Goal: Transaction & Acquisition: Purchase product/service

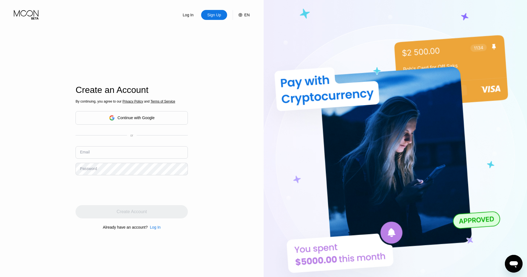
click at [146, 117] on div "Continue with Google" at bounding box center [136, 118] width 37 height 4
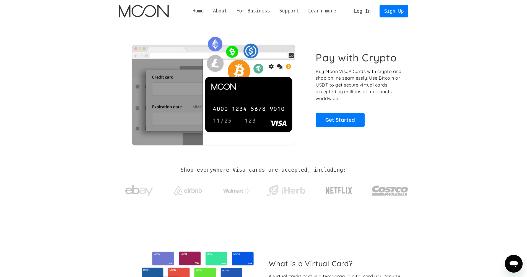
click at [365, 11] on link "Log In" at bounding box center [362, 11] width 26 height 12
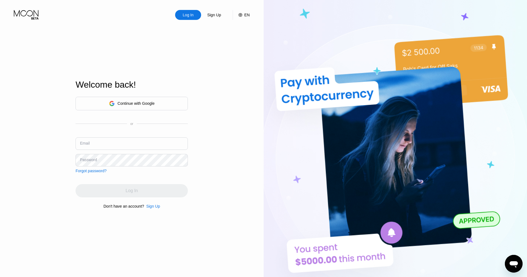
click at [127, 144] on input "text" at bounding box center [132, 144] width 112 height 12
click at [141, 106] on div "Continue with Google" at bounding box center [132, 103] width 46 height 9
click at [116, 143] on input "text" at bounding box center [132, 144] width 112 height 12
type input "m"
type input "[EMAIL_ADDRESS][DOMAIN_NAME]"
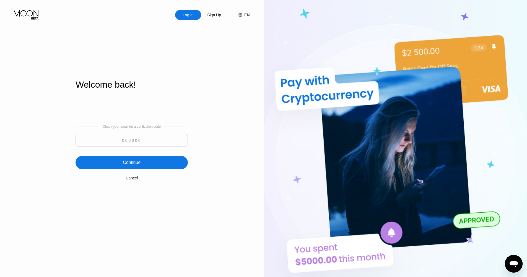
click at [104, 145] on input at bounding box center [132, 140] width 112 height 12
type input "898973"
click at [128, 165] on div "Continue" at bounding box center [132, 163] width 18 height 6
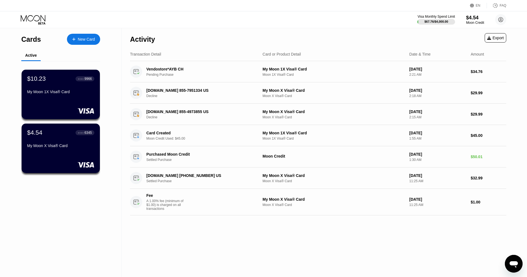
click at [58, 99] on div "$10.23 ● ● ● ● 9966 My Moon 1X Visa® Card" at bounding box center [61, 95] width 78 height 50
click at [70, 104] on div "$10.23 ● ● ● ● 9966 My Moon 1X Visa® Card" at bounding box center [60, 94] width 79 height 50
click at [56, 94] on div "My Moon 1X Visa® Card" at bounding box center [61, 92] width 68 height 4
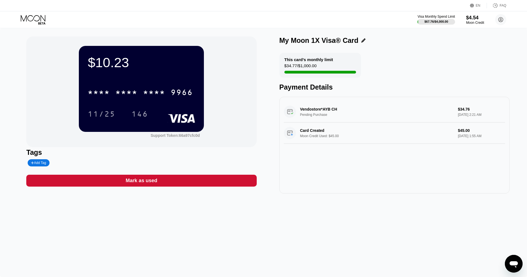
click at [27, 16] on icon at bounding box center [34, 20] width 26 height 10
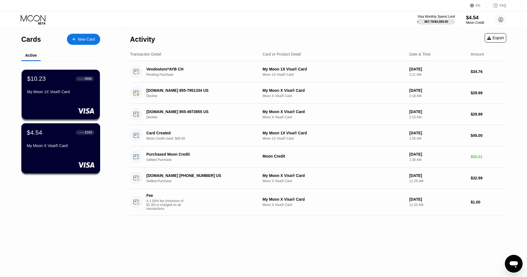
click at [52, 146] on div "My Moon X Visa® Card" at bounding box center [61, 146] width 68 height 4
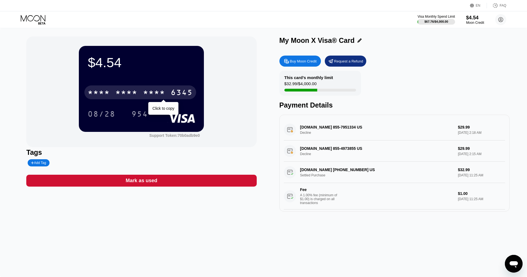
click at [147, 94] on div "* * * *" at bounding box center [154, 93] width 22 height 9
click at [149, 94] on div "2332" at bounding box center [154, 93] width 22 height 9
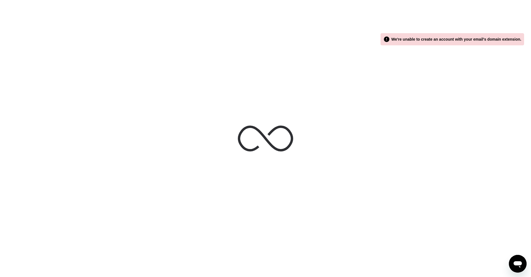
click at [464, 39] on div " We're unable to create an account with your email's domain extension." at bounding box center [453, 39] width 138 height 7
click at [459, 38] on div " We're unable to create an account with your email's domain extension." at bounding box center [453, 39] width 138 height 7
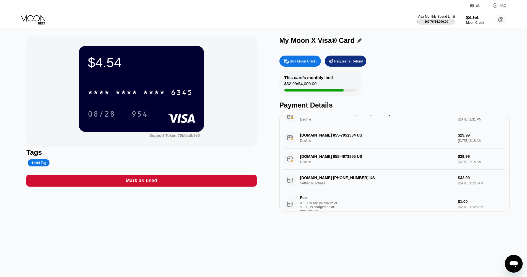
scroll to position [30, 0]
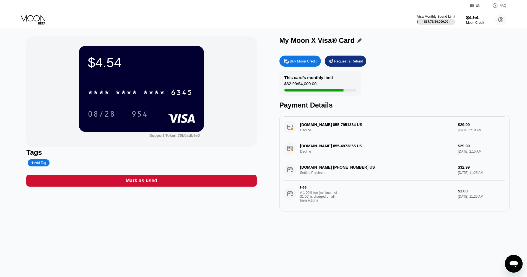
click at [442, 19] on div at bounding box center [436, 22] width 38 height 6
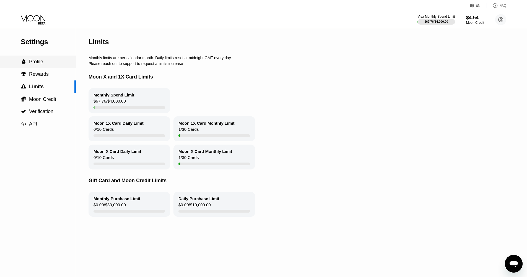
click at [31, 64] on span "Profile" at bounding box center [36, 62] width 14 height 6
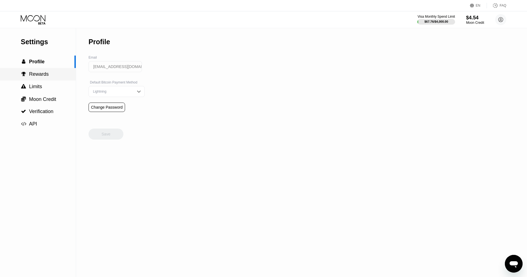
click at [47, 80] on div " Rewards" at bounding box center [38, 74] width 76 height 12
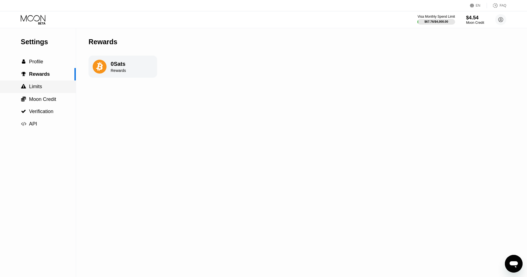
click at [43, 87] on div " Limits" at bounding box center [38, 87] width 76 height 6
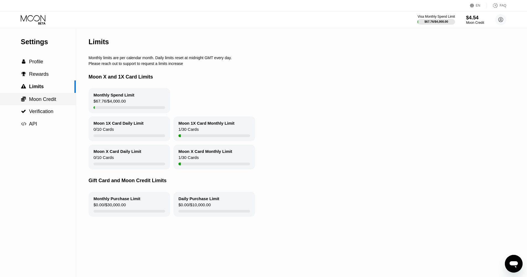
click at [41, 97] on div " Moon Credit" at bounding box center [38, 99] width 76 height 12
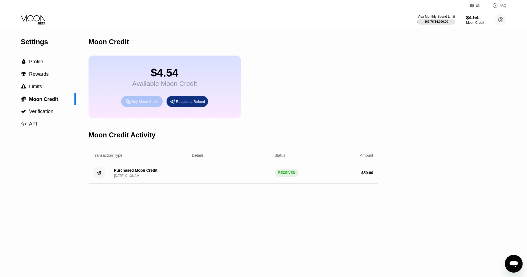
click at [142, 104] on div "Buy Moon Credit" at bounding box center [145, 101] width 27 height 5
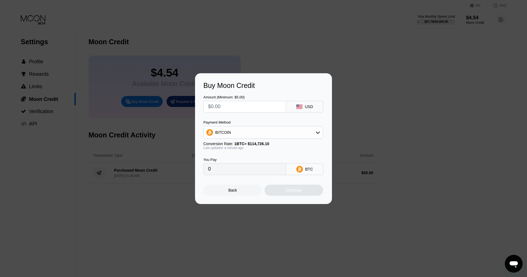
click at [257, 128] on div "BITCOIN" at bounding box center [263, 132] width 119 height 11
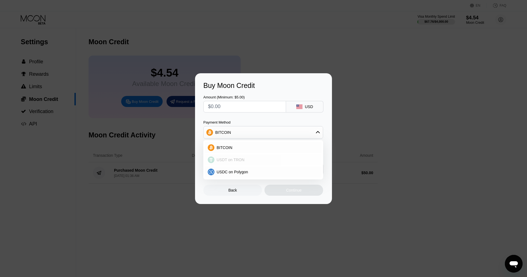
click at [233, 159] on span "USDT on TRON" at bounding box center [231, 160] width 28 height 4
type input "0.00"
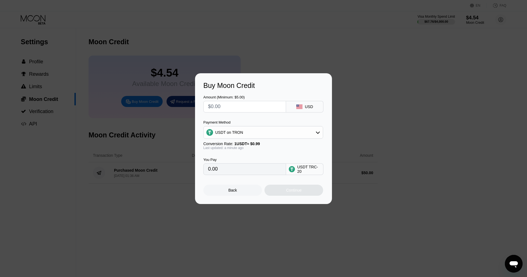
click at [239, 172] on input "0.00" at bounding box center [244, 169] width 73 height 11
click at [215, 172] on input "0.00" at bounding box center [244, 169] width 73 height 11
click at [212, 172] on input "0.00" at bounding box center [244, 169] width 73 height 11
click at [261, 171] on input "0.00" at bounding box center [244, 169] width 73 height 11
click at [243, 105] on input "text" at bounding box center [244, 106] width 73 height 11
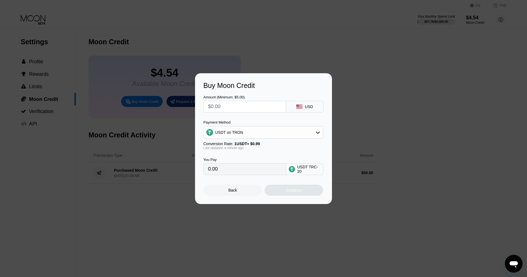
type input "$4"
type input "4.04"
type input "$42"
type input "42.42"
type input "$42"
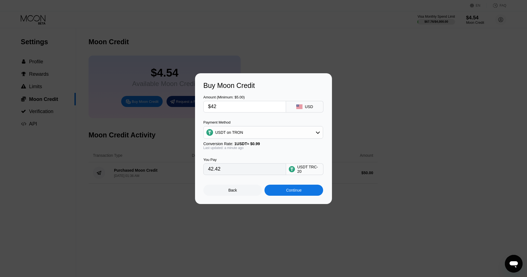
click at [294, 189] on div "Continue" at bounding box center [294, 190] width 59 height 11
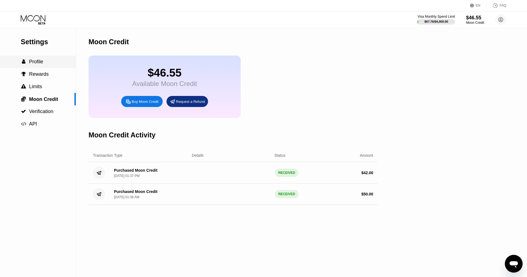
click at [29, 62] on div " Profile" at bounding box center [32, 62] width 22 height 6
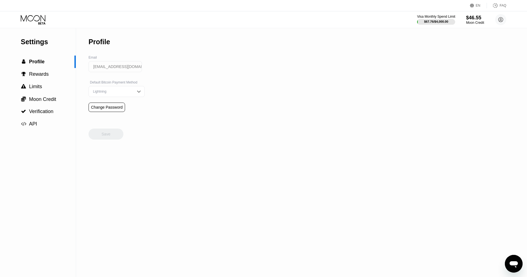
click at [447, 17] on div "Visa Monthly Spend Limit" at bounding box center [436, 17] width 38 height 4
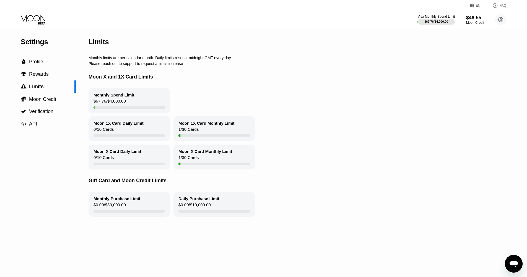
click at [40, 15] on icon at bounding box center [34, 20] width 26 height 10
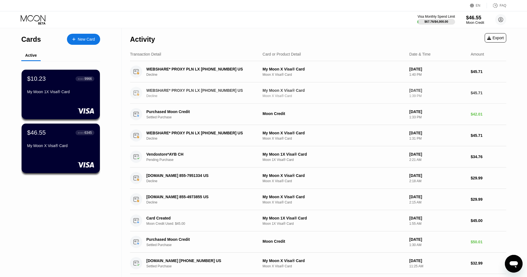
click at [166, 91] on div "WEBSHARE* PROXY PLN LX [PHONE_NUMBER] US" at bounding box center [199, 90] width 107 height 4
click at [55, 141] on div "$46.55 ● ● ● ● 6345 My Moon X Visa® Card" at bounding box center [61, 139] width 68 height 21
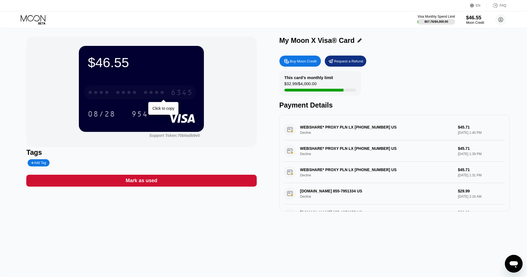
click at [115, 90] on div "* * * * * * * * * * * * 6345" at bounding box center [140, 93] width 112 height 14
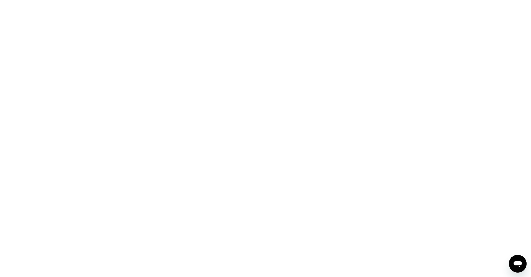
click at [516, 262] on icon "Открыть окно обмена сообщениями" at bounding box center [518, 264] width 8 height 7
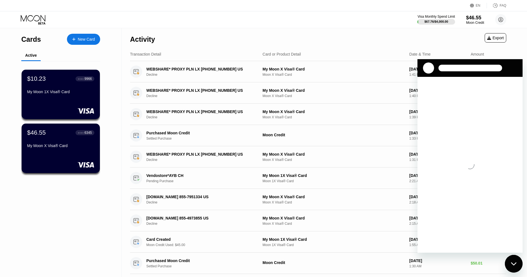
click at [514, 261] on div "Закрыть окно обмена сообщениями" at bounding box center [514, 264] width 17 height 17
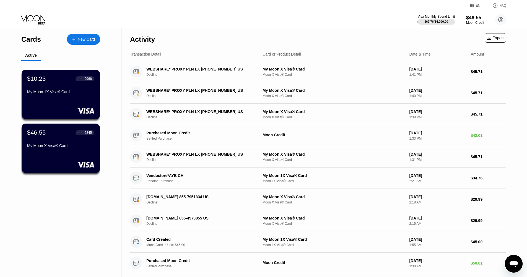
click at [514, 261] on icon "Открыть окно обмена сообщениями" at bounding box center [514, 264] width 10 height 10
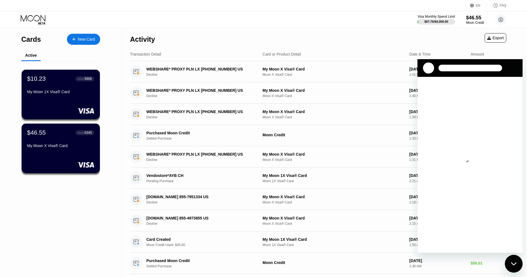
click at [514, 261] on div "Закрыть окно обмена сообщениями" at bounding box center [514, 264] width 17 height 17
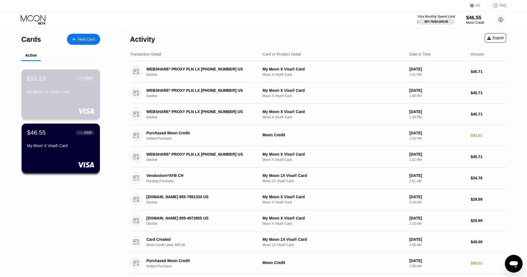
click at [50, 101] on div "$10.23 ● ● ● ● 9966 My Moon 1X Visa® Card" at bounding box center [60, 94] width 79 height 50
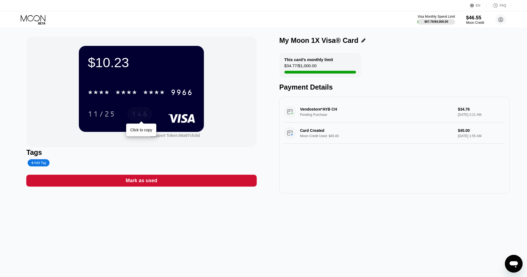
click at [132, 109] on div "146" at bounding box center [139, 114] width 25 height 14
click at [120, 68] on div "$10.23" at bounding box center [141, 62] width 107 height 15
click at [35, 21] on icon at bounding box center [34, 20] width 26 height 10
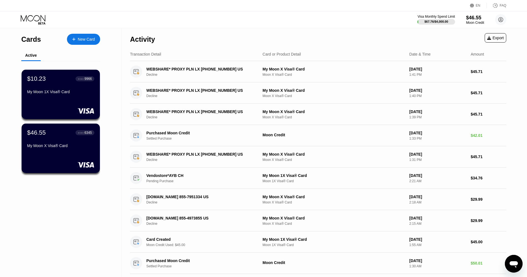
click at [513, 263] on icon "Открыть окно обмена сообщениями" at bounding box center [514, 264] width 8 height 7
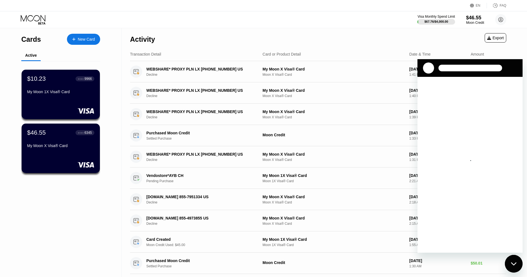
click at [173, 47] on div "Activity Export" at bounding box center [318, 37] width 376 height 19
click at [70, 142] on div "$46.55 ● ● ● ● 6345 My Moon X Visa® Card" at bounding box center [61, 139] width 68 height 21
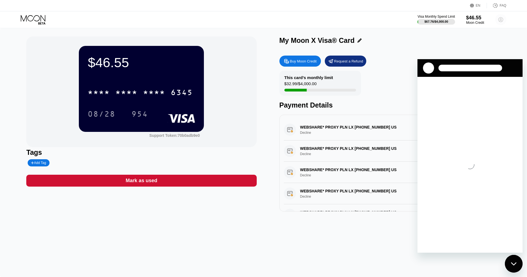
click at [503, 20] on circle at bounding box center [500, 19] width 11 height 11
click at [509, 265] on div "Закрыть окно обмена сообщениями" at bounding box center [514, 264] width 17 height 17
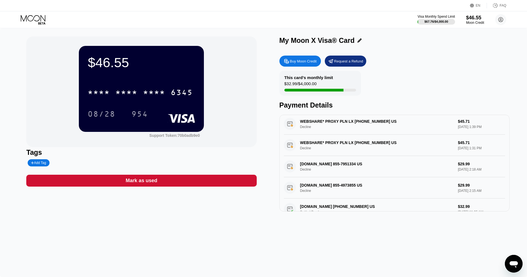
scroll to position [116, 0]
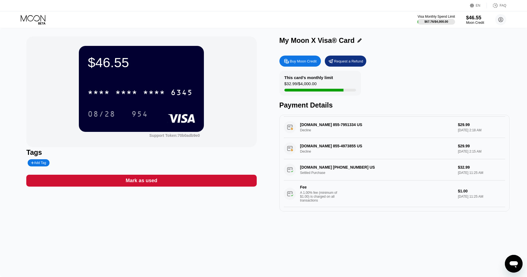
click at [315, 165] on div "PSMHELP.COM 305-646-1196 US Settled Purchase $32.99 Sep 17, 2025 11:25 AM Fee A…" at bounding box center [394, 183] width 221 height 48
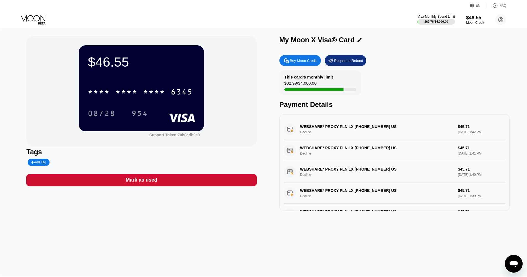
scroll to position [0, 0]
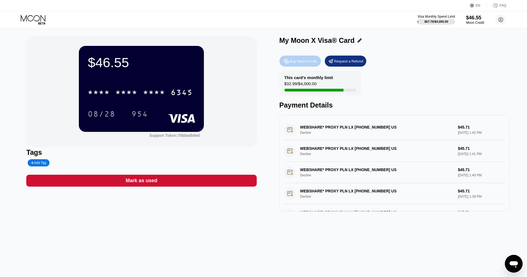
click at [306, 64] on div "Buy Moon Credit" at bounding box center [303, 61] width 27 height 5
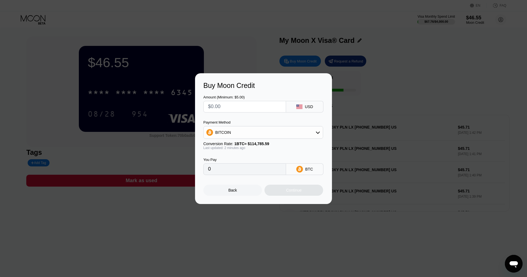
click at [256, 110] on input "text" at bounding box center [244, 106] width 73 height 11
type input "$5"
type input "0.00004356"
type input "$5"
click at [247, 136] on div "BITCOIN" at bounding box center [263, 132] width 119 height 11
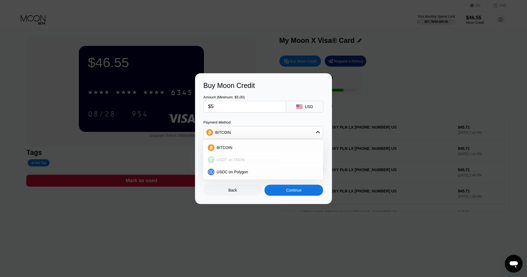
click at [241, 160] on span "USDT on TRON" at bounding box center [231, 160] width 28 height 4
type input "5.05"
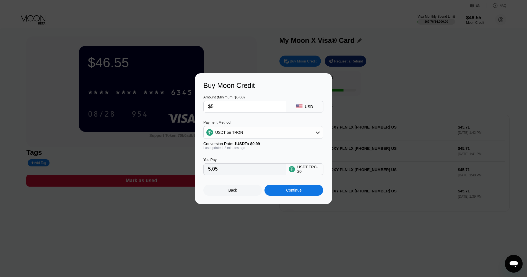
click at [288, 192] on div "Continue" at bounding box center [293, 190] width 15 height 4
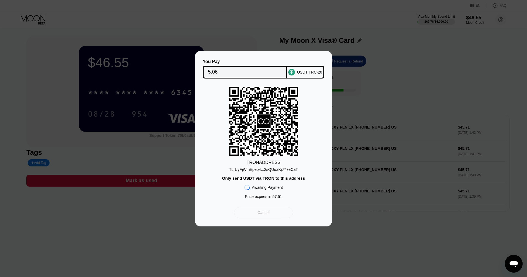
click at [285, 218] on div "Cancel" at bounding box center [263, 212] width 59 height 11
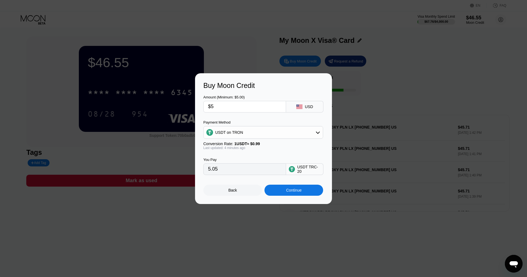
drag, startPoint x: 216, startPoint y: 103, endPoint x: 174, endPoint y: 113, distance: 43.3
click at [174, 113] on div "Buy Moon Credit Amount (Minimum: $5.00) $5 USD Payment Method USDT on TRON Conv…" at bounding box center [263, 138] width 527 height 131
type input "$1"
type input "1.01"
type input "$10"
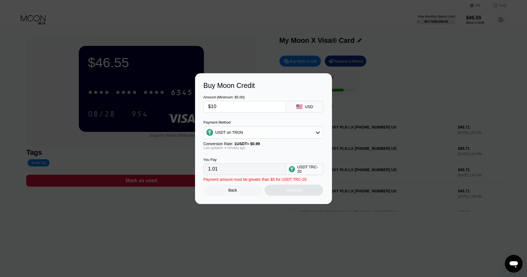
type input "10.10"
type input "$10"
click at [309, 188] on div "Continue" at bounding box center [294, 190] width 59 height 11
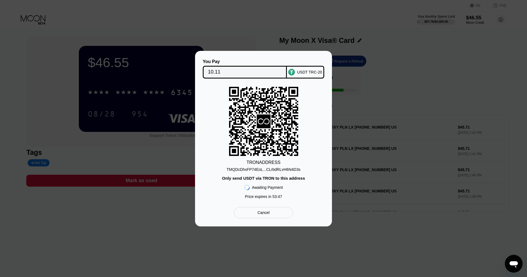
click at [267, 215] on div "Cancel" at bounding box center [264, 212] width 12 height 5
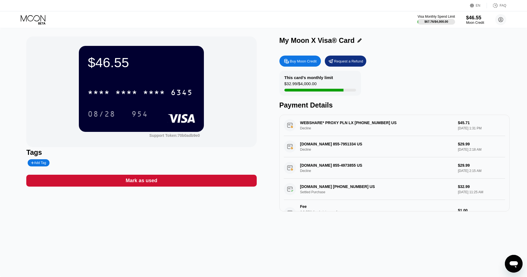
scroll to position [88, 0]
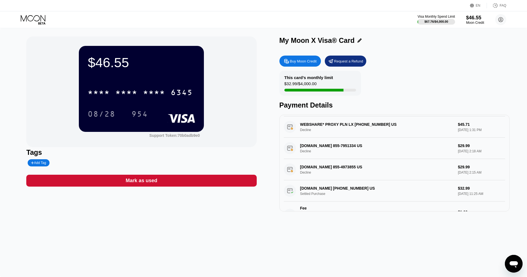
click at [336, 147] on div "PSM-SUPPORT.COM 855-7951334 US Decline $29.99 Sep 19, 2025 2:18 AM" at bounding box center [394, 148] width 221 height 21
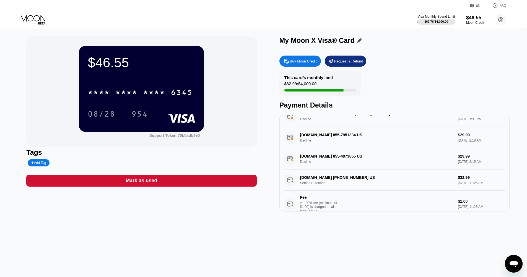
scroll to position [116, 0]
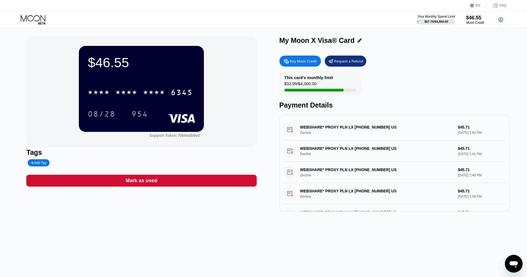
click at [36, 16] on icon at bounding box center [34, 20] width 26 height 10
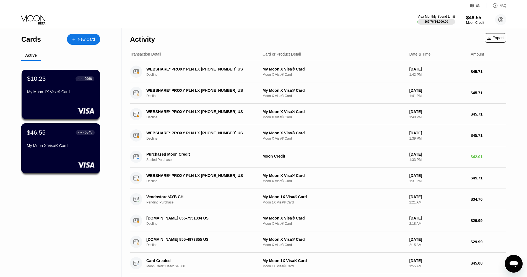
click at [53, 150] on div "My Moon X Visa® Card" at bounding box center [61, 147] width 68 height 7
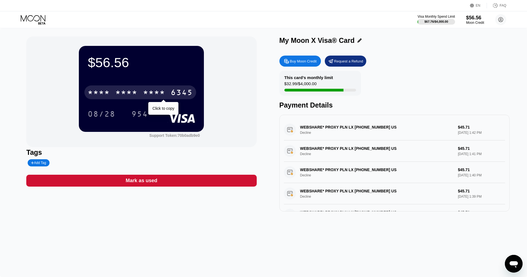
click at [145, 91] on div "* * * *" at bounding box center [154, 93] width 22 height 9
click at [164, 94] on div "2332" at bounding box center [154, 93] width 22 height 9
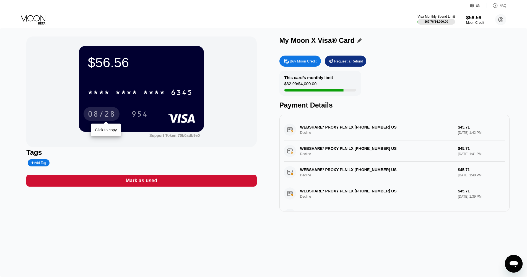
click at [107, 115] on div "08/28" at bounding box center [102, 114] width 28 height 9
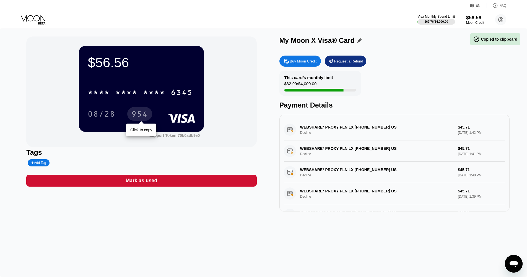
drag, startPoint x: 142, startPoint y: 115, endPoint x: 147, endPoint y: 115, distance: 5.3
click at [142, 115] on div "954" at bounding box center [139, 114] width 17 height 9
